Goal: Task Accomplishment & Management: Manage account settings

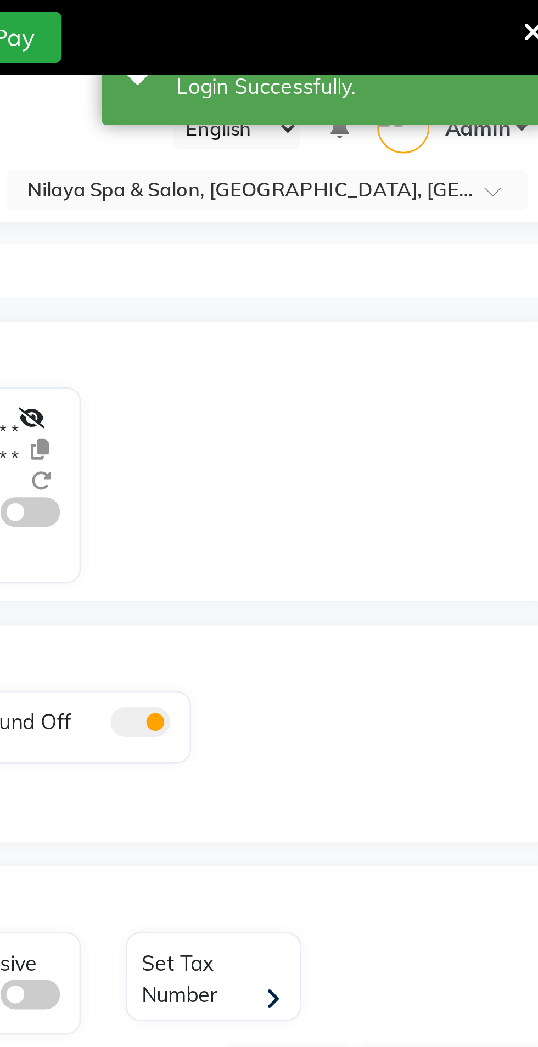
click at [369, 70] on input "text" at bounding box center [416, 70] width 159 height 11
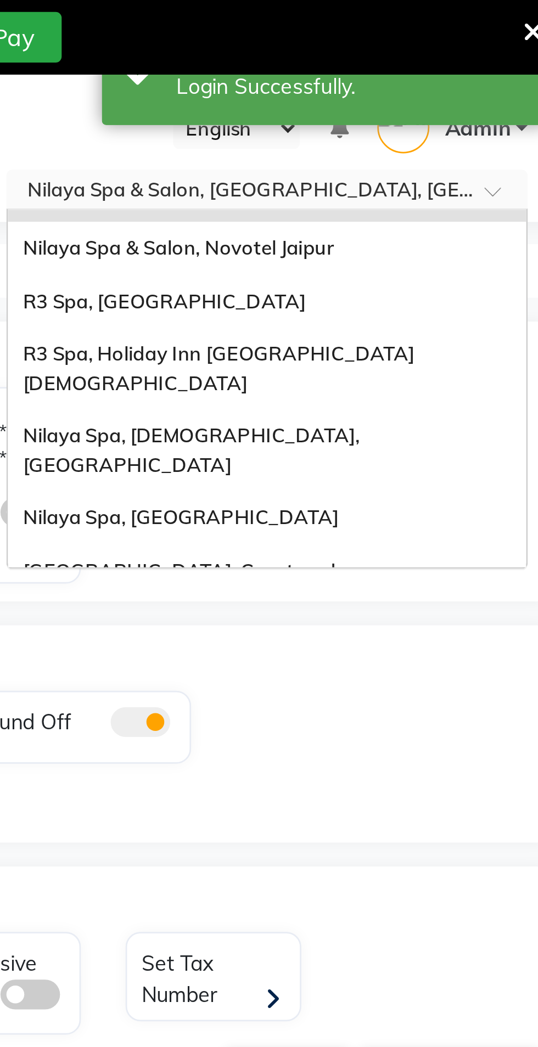
scroll to position [78, 0]
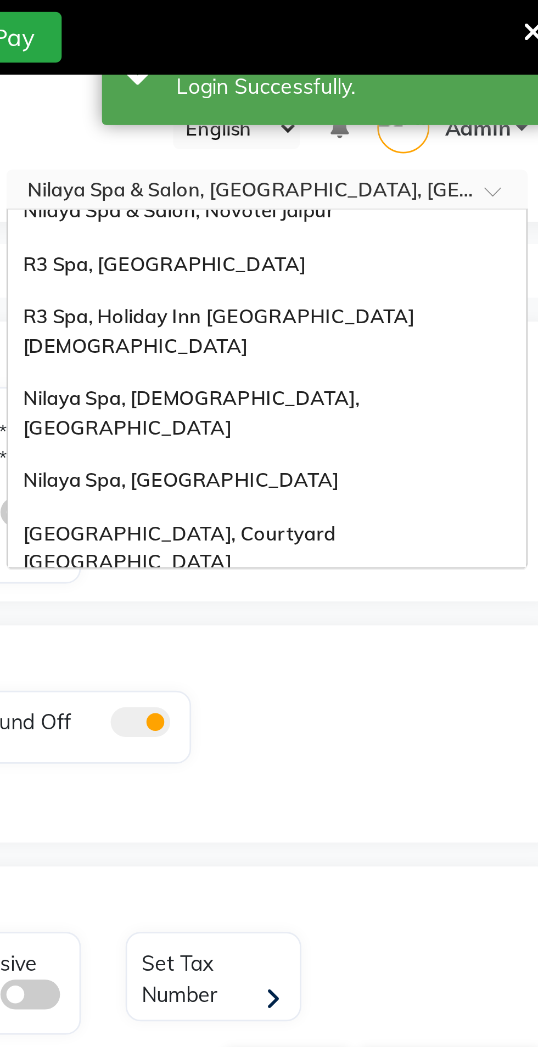
click at [486, 217] on div "Nilaya Spa & Salon, Doubletree By [PERSON_NAME]" at bounding box center [427, 227] width 191 height 20
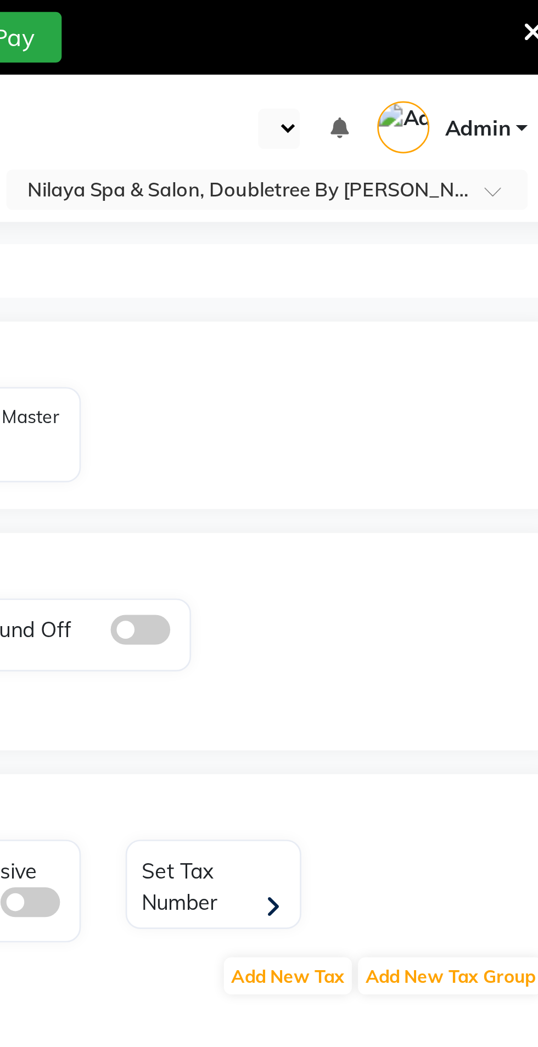
select select "en"
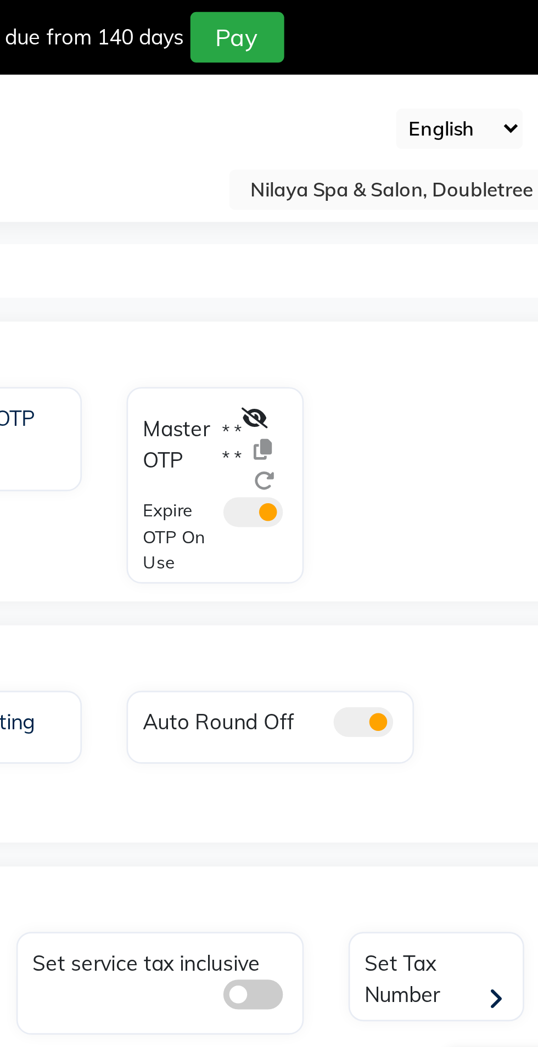
click at [344, 154] on icon at bounding box center [341, 154] width 10 height 8
click at [346, 192] on span at bounding box center [340, 188] width 22 height 11
click at [329, 190] on input "checkbox" at bounding box center [329, 190] width 0 height 0
click at [355, 177] on icon at bounding box center [352, 177] width 8 height 8
click at [354, 166] on icon at bounding box center [351, 166] width 7 height 8
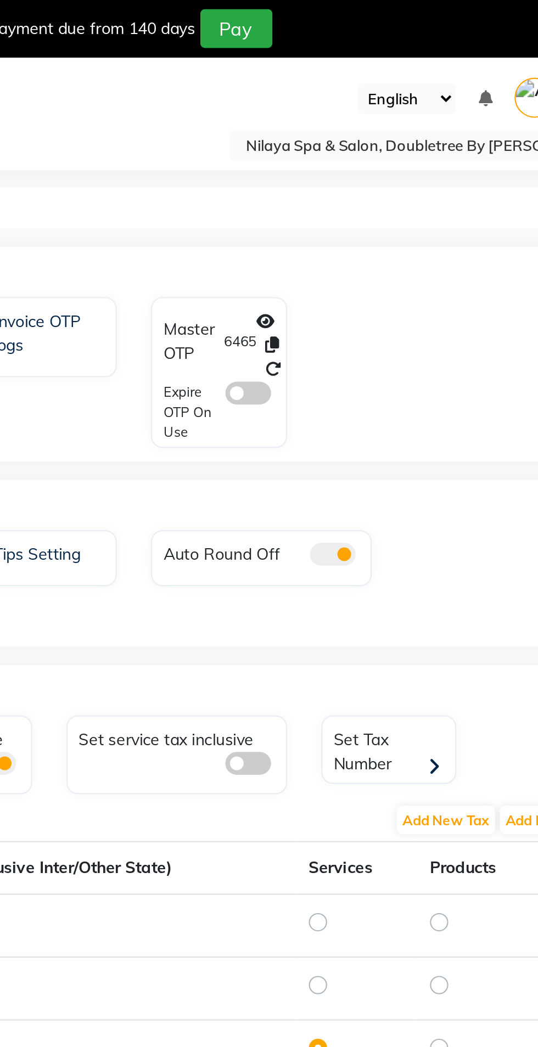
click at [335, 235] on div "Other Settings" at bounding box center [292, 241] width 498 height 22
click at [354, 176] on icon at bounding box center [352, 177] width 8 height 8
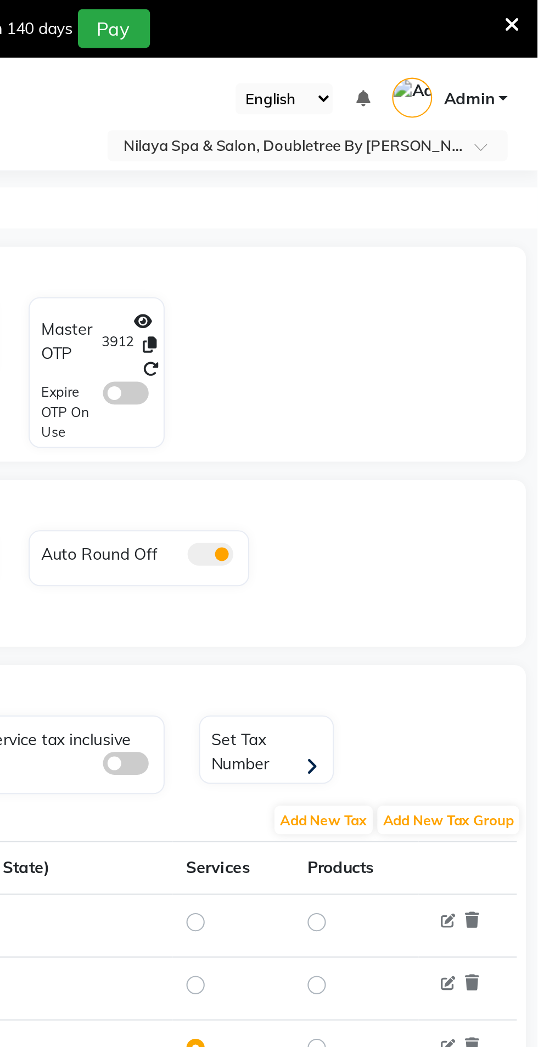
click at [348, 165] on icon at bounding box center [351, 166] width 7 height 8
